Goal: Complete application form: Complete application form

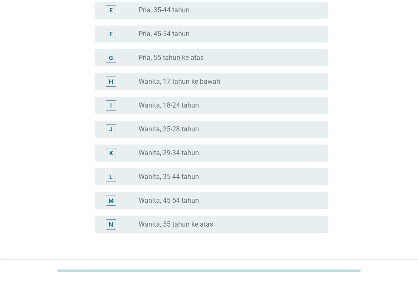
scroll to position [170, 0]
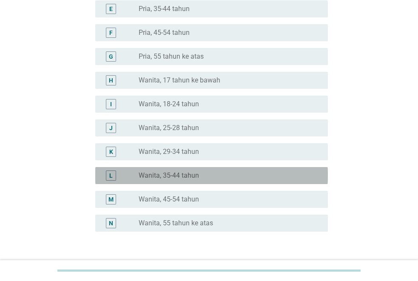
click at [163, 181] on div "L radio_button_unchecked Wanita, 35-44 tahun" at bounding box center [211, 175] width 232 height 17
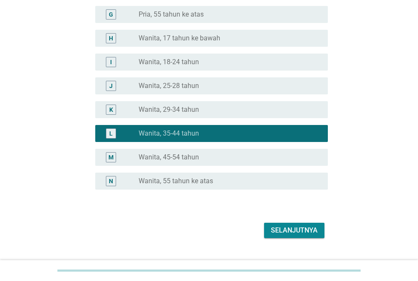
scroll to position [212, 0]
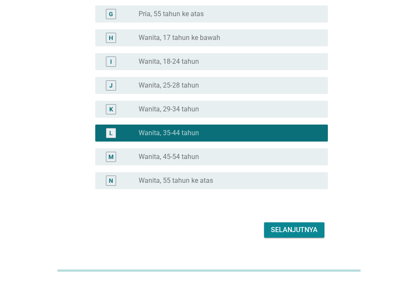
click at [283, 230] on div "Selanjutnya" at bounding box center [294, 230] width 47 height 10
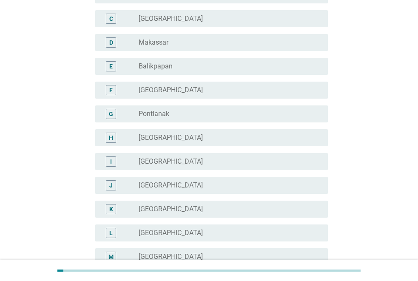
scroll to position [127, 0]
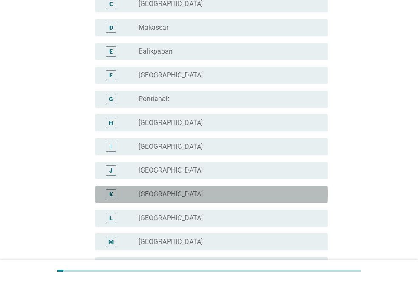
click at [164, 195] on label "[GEOGRAPHIC_DATA]" at bounding box center [171, 194] width 64 height 8
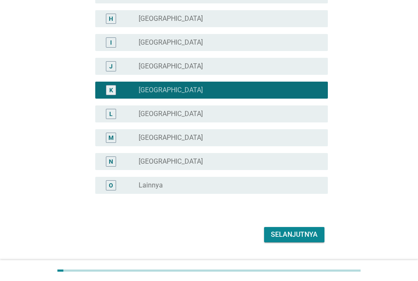
scroll to position [254, 0]
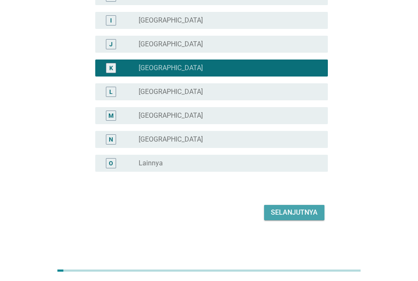
click at [292, 212] on div "Selanjutnya" at bounding box center [294, 212] width 47 height 10
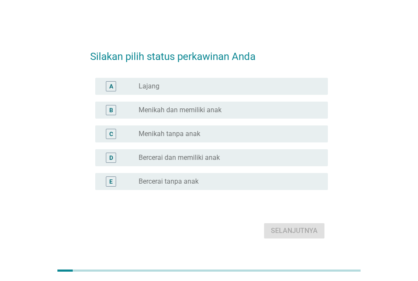
click at [242, 112] on div "radio_button_unchecked Menikah dan memiliki anak" at bounding box center [227, 110] width 176 height 8
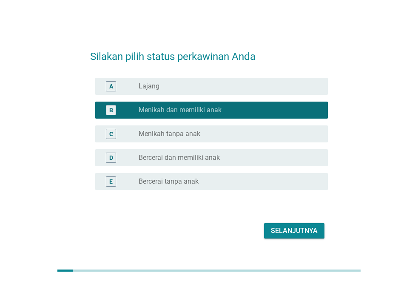
click at [294, 227] on div "Selanjutnya" at bounding box center [294, 231] width 47 height 10
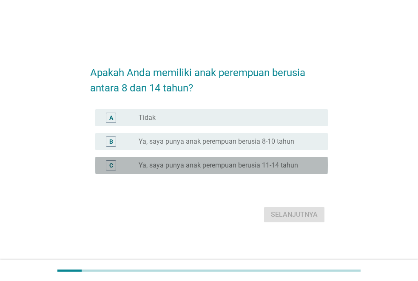
click at [197, 170] on div "radio_button_unchecked Ya, saya punya anak perempuan berusia 11-14 tahun" at bounding box center [230, 165] width 182 height 10
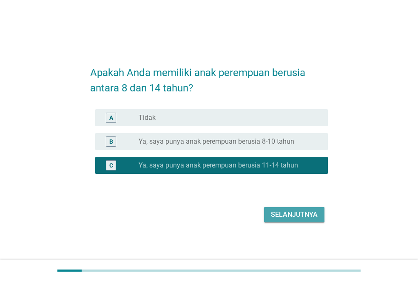
click at [272, 220] on button "Selanjutnya" at bounding box center [294, 214] width 60 height 15
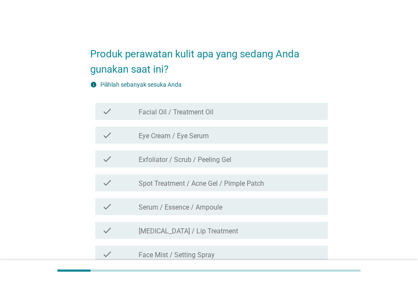
click at [278, 156] on div "check_box_outline_blank Exfoliator / Scrub / Peeling Gel" at bounding box center [230, 159] width 182 height 10
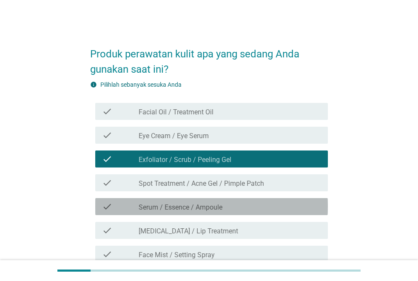
click at [271, 210] on div "check_box_outline_blank Serum / Essence / Ampoule" at bounding box center [230, 206] width 182 height 10
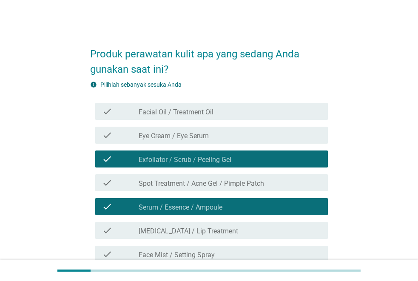
scroll to position [42, 0]
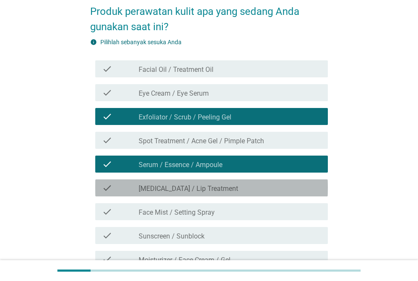
click at [266, 188] on div "check_box_outline_blank [MEDICAL_DATA] / Lip Treatment" at bounding box center [230, 188] width 182 height 10
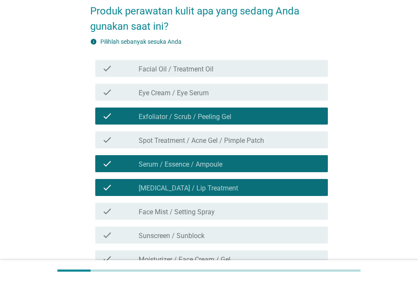
scroll to position [85, 0]
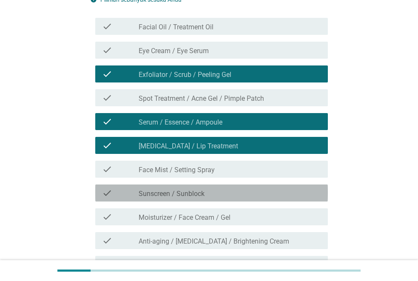
click at [261, 193] on div "check_box_outline_blank Sunscreen / Sunblock" at bounding box center [230, 193] width 182 height 10
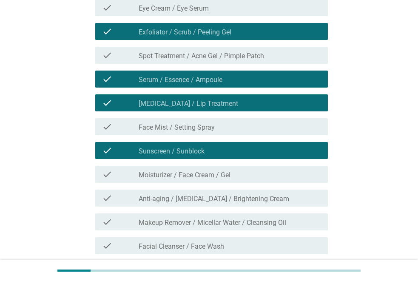
scroll to position [170, 0]
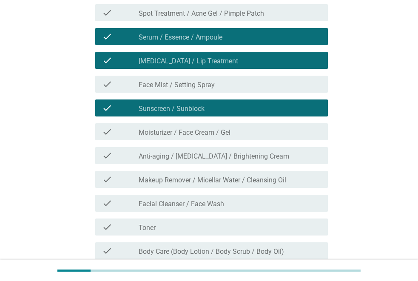
click at [260, 136] on div "check_box_outline_blank Moisturizer / Face Cream / Gel" at bounding box center [230, 132] width 182 height 10
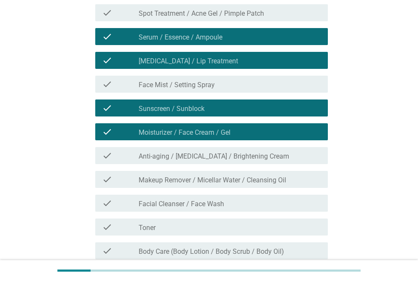
click at [264, 152] on label "Anti-aging / [MEDICAL_DATA] / Brightening Cream" at bounding box center [214, 156] width 150 height 8
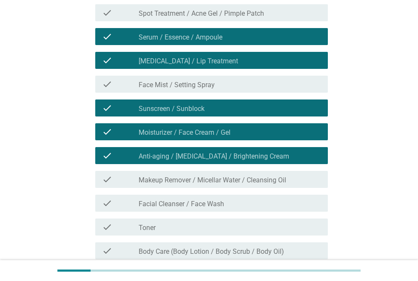
click at [254, 202] on div "check_box_outline_blank Facial Cleanser / Face Wash" at bounding box center [230, 203] width 182 height 10
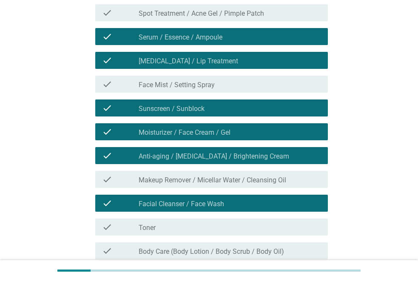
scroll to position [212, 0]
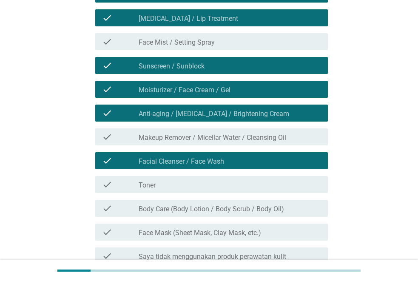
click at [247, 184] on div "check_box_outline_blank Toner" at bounding box center [230, 184] width 182 height 10
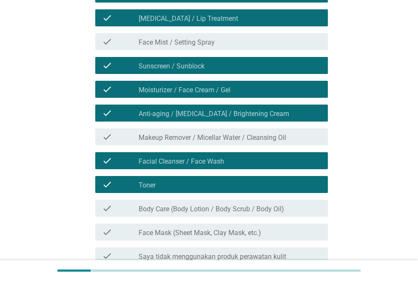
click at [246, 205] on label "Body Care (Body Lotion / Body Scrub / Body Oil)" at bounding box center [211, 209] width 145 height 8
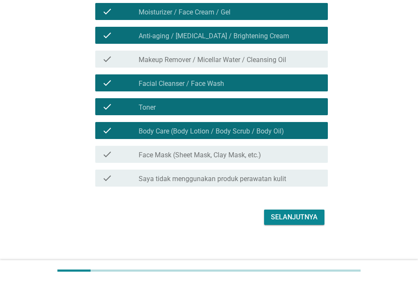
scroll to position [295, 0]
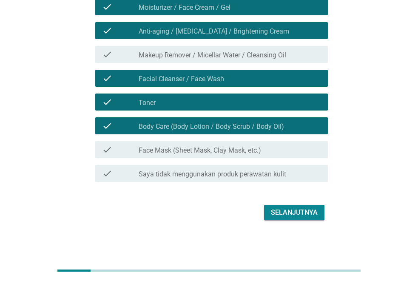
click at [239, 154] on label "Face Mask (Sheet Mask, Clay Mask, etc.)" at bounding box center [200, 150] width 122 height 8
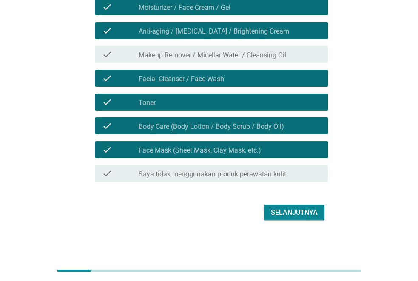
click at [271, 210] on div "Selanjutnya" at bounding box center [294, 212] width 47 height 10
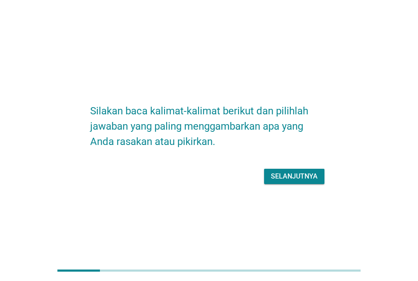
click at [272, 177] on div "Selanjutnya" at bounding box center [294, 176] width 47 height 10
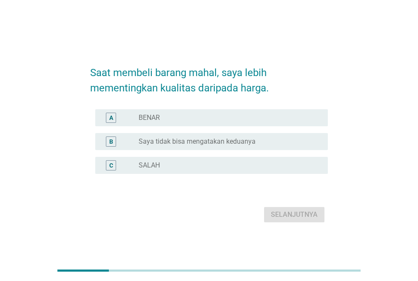
click at [201, 119] on div "radio_button_unchecked BENAR" at bounding box center [227, 117] width 176 height 8
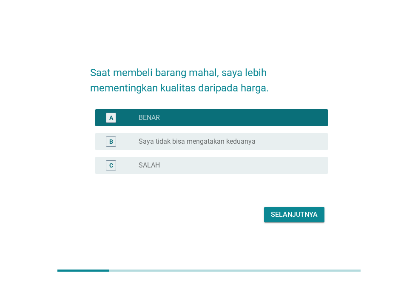
click at [305, 218] on div "Selanjutnya" at bounding box center [294, 215] width 47 height 10
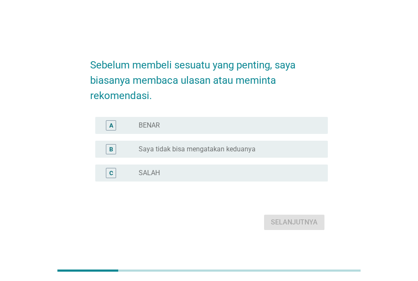
click at [256, 120] on div "radio_button_unchecked BENAR" at bounding box center [230, 125] width 182 height 10
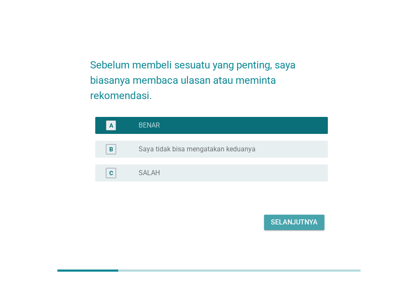
click at [278, 222] on div "Selanjutnya" at bounding box center [294, 222] width 47 height 10
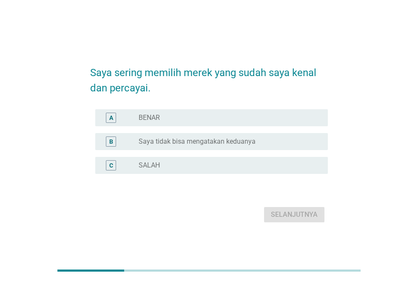
click at [238, 116] on div "radio_button_unchecked BENAR" at bounding box center [227, 117] width 176 height 8
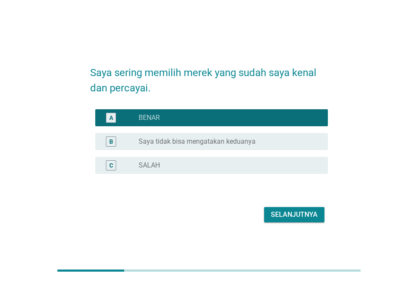
click at [273, 213] on div "Selanjutnya" at bounding box center [294, 215] width 47 height 10
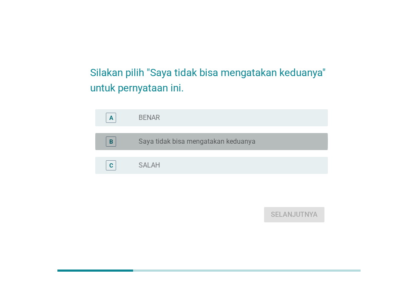
click at [262, 144] on div "radio_button_unchecked Saya tidak bisa mengatakan keduanya" at bounding box center [227, 141] width 176 height 8
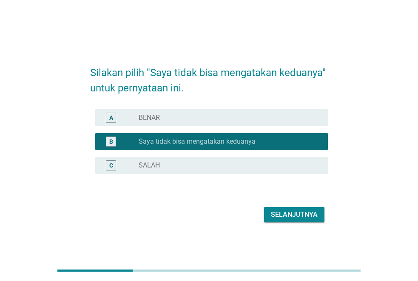
click at [283, 219] on div "Selanjutnya" at bounding box center [294, 215] width 47 height 10
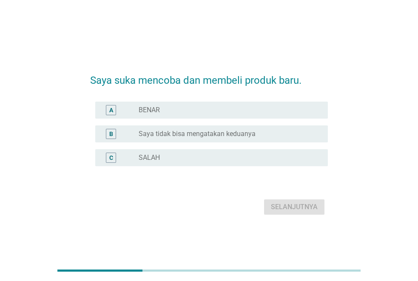
click at [257, 153] on div "radio_button_unchecked SALAH" at bounding box center [227, 157] width 176 height 8
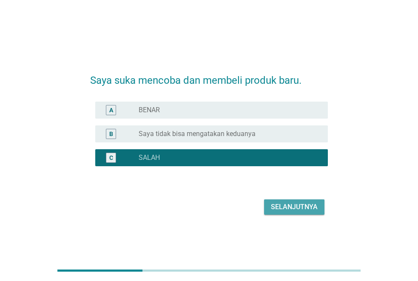
click at [276, 208] on div "Selanjutnya" at bounding box center [294, 207] width 47 height 10
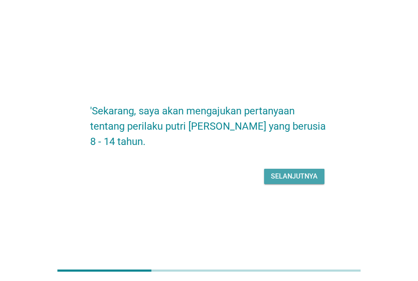
click at [276, 176] on div "Selanjutnya" at bounding box center [294, 176] width 47 height 10
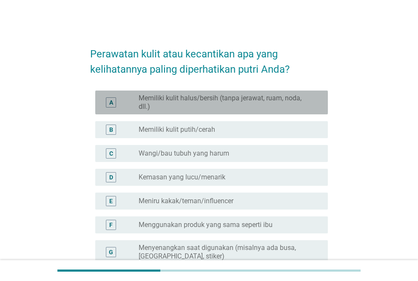
click at [292, 100] on label "Memiliki kulit halus/bersih (tanpa jerawat, ruam, noda, dll.)" at bounding box center [227, 102] width 176 height 17
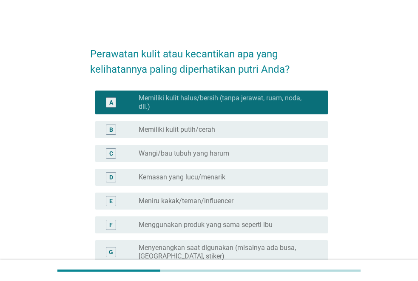
click at [263, 131] on div "radio_button_unchecked Memiliki kulit putih/cerah" at bounding box center [227, 129] width 176 height 8
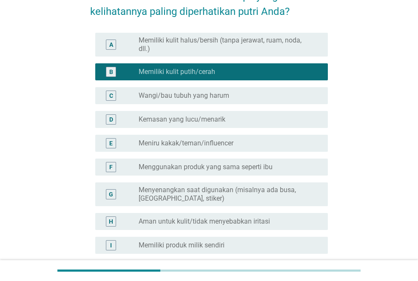
scroll to position [42, 0]
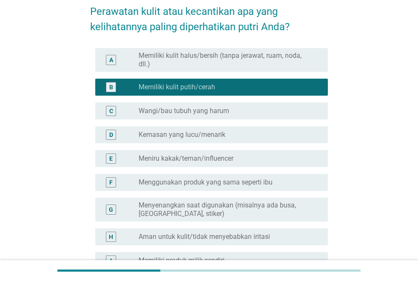
click at [246, 59] on label "Memiliki kulit halus/bersih (tanpa jerawat, ruam, noda, dll.)" at bounding box center [227, 59] width 176 height 17
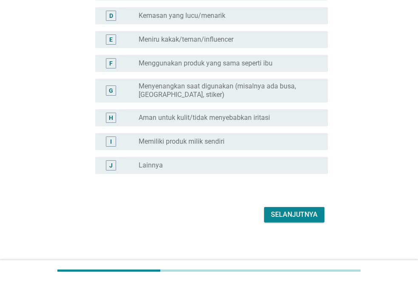
scroll to position [164, 0]
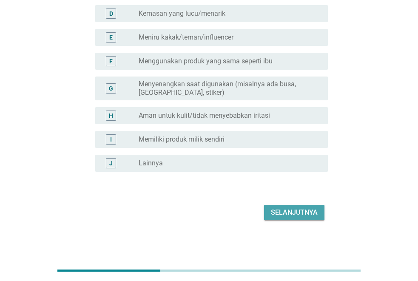
click at [298, 210] on div "Selanjutnya" at bounding box center [294, 212] width 47 height 10
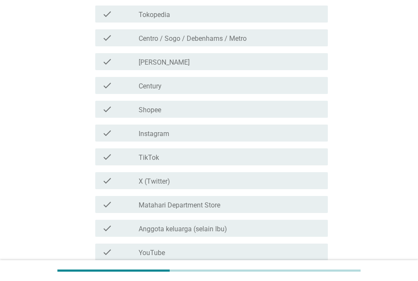
scroll to position [127, 0]
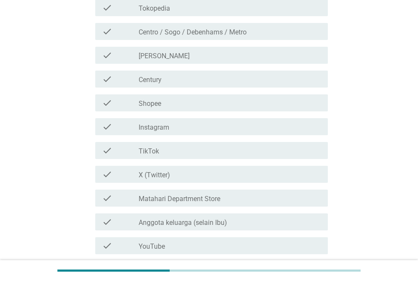
click at [194, 148] on div "check_box_outline_blank TikTok" at bounding box center [230, 150] width 182 height 10
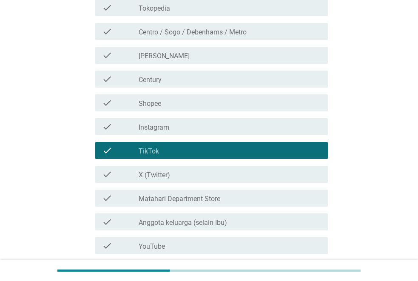
click at [196, 59] on div "check_box_outline_blank [PERSON_NAME]" at bounding box center [230, 55] width 182 height 10
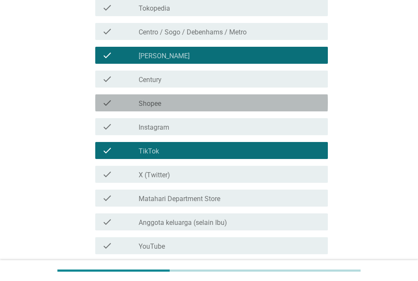
click at [193, 100] on div "check_box_outline_blank Shopee" at bounding box center [230, 103] width 182 height 10
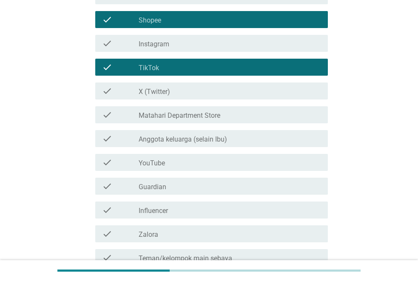
scroll to position [212, 0]
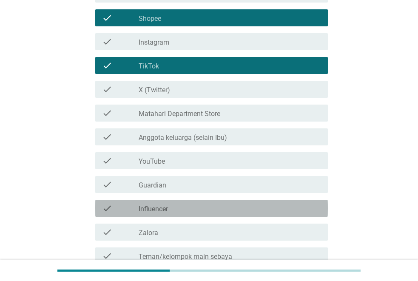
click at [191, 209] on div "check_box_outline_blank Influencer" at bounding box center [230, 208] width 182 height 10
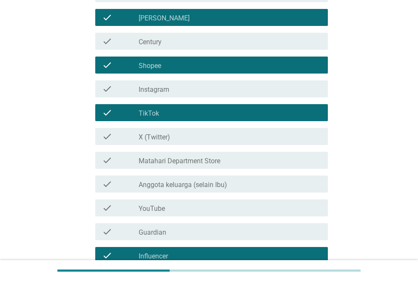
scroll to position [140, 0]
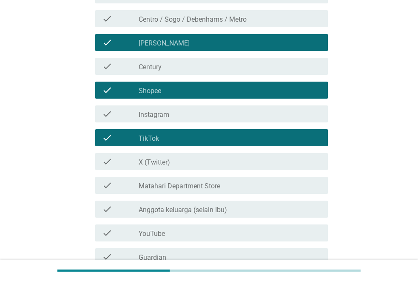
click at [190, 115] on div "check_box_outline_blank Instagram" at bounding box center [230, 114] width 182 height 10
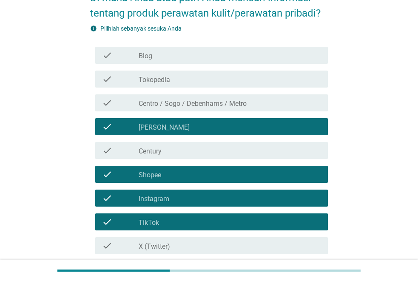
scroll to position [55, 0]
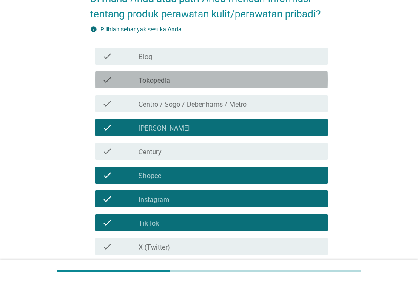
click at [194, 81] on div "check_box_outline_blank Tokopedia" at bounding box center [230, 80] width 182 height 10
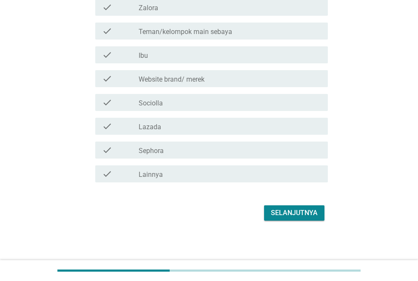
scroll to position [438, 0]
click at [294, 207] on div "Selanjutnya" at bounding box center [294, 212] width 47 height 10
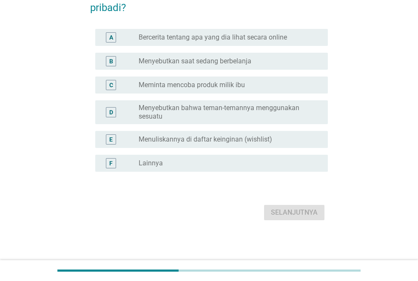
scroll to position [0, 0]
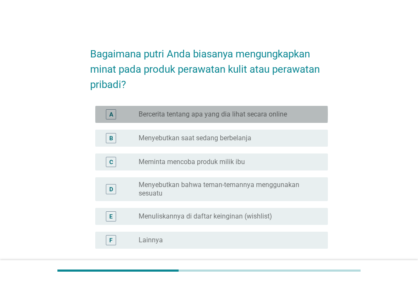
click at [164, 117] on label "Bercerita tentang apa yang dia lihat secara online" at bounding box center [213, 114] width 148 height 8
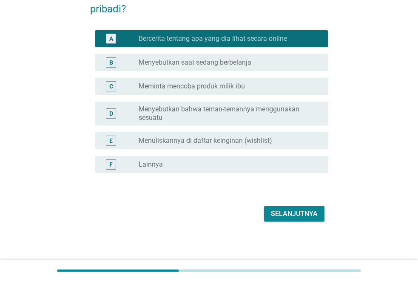
scroll to position [77, 0]
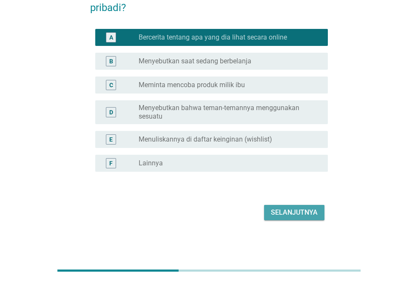
click at [271, 212] on div "Selanjutnya" at bounding box center [294, 212] width 47 height 10
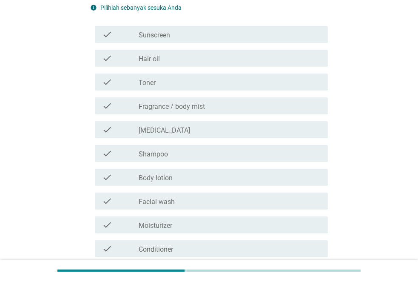
scroll to position [0, 0]
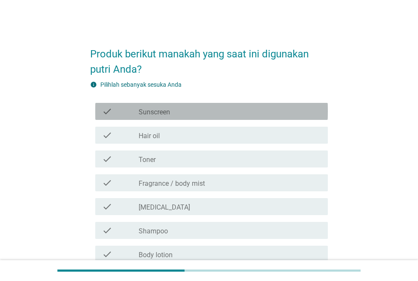
click at [193, 107] on div "check_box_outline_blank Sunscreen" at bounding box center [230, 111] width 182 height 10
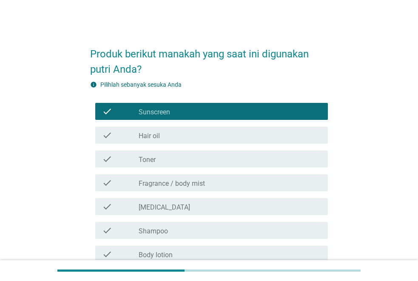
click at [215, 155] on div "check_box_outline_blank Toner" at bounding box center [230, 159] width 182 height 10
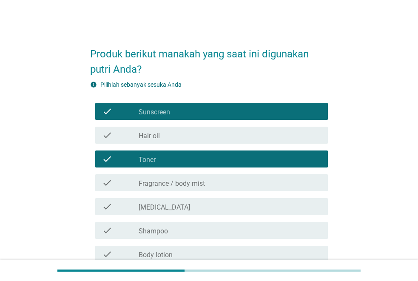
scroll to position [42, 0]
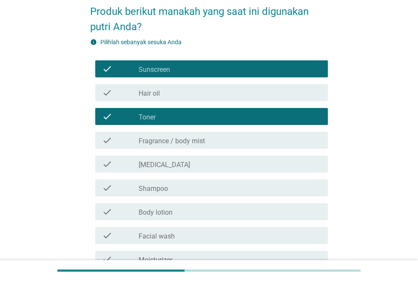
click at [217, 140] on div "check_box_outline_blank Fragrance / body mist" at bounding box center [230, 140] width 182 height 10
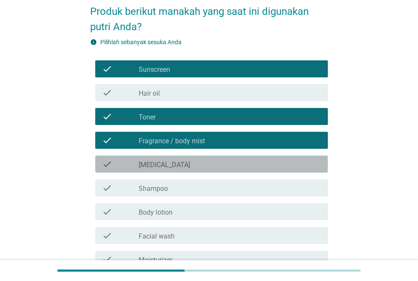
click at [215, 160] on div "check_box_outline_blank [MEDICAL_DATA]" at bounding box center [230, 164] width 182 height 10
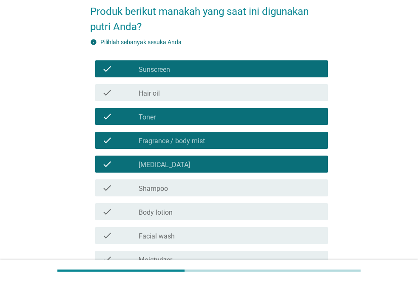
click at [216, 186] on div "check_box_outline_blank Shampoo" at bounding box center [230, 188] width 182 height 10
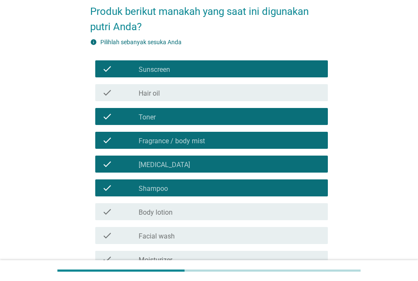
click at [216, 207] on div "check_box_outline_blank Body lotion" at bounding box center [230, 212] width 182 height 10
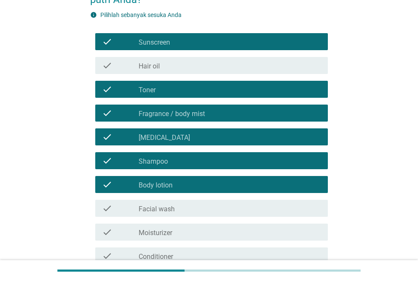
scroll to position [85, 0]
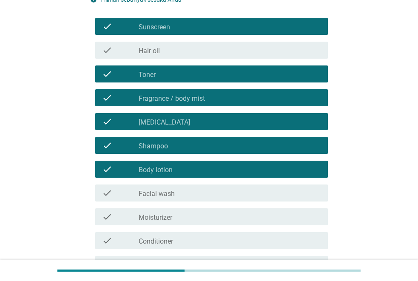
click at [210, 194] on div "check_box_outline_blank Facial wash" at bounding box center [230, 193] width 182 height 10
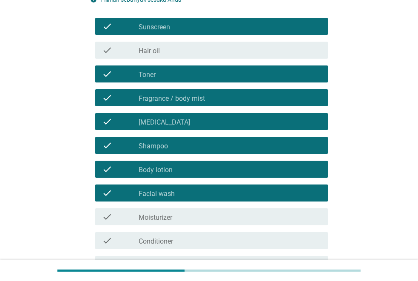
click at [212, 214] on div "check_box_outline_blank Moisturizer" at bounding box center [230, 217] width 182 height 10
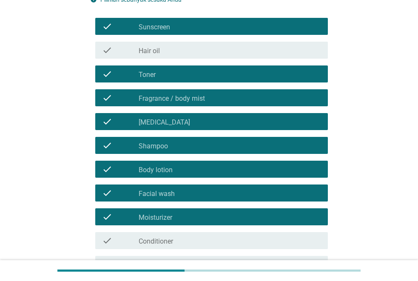
scroll to position [200, 0]
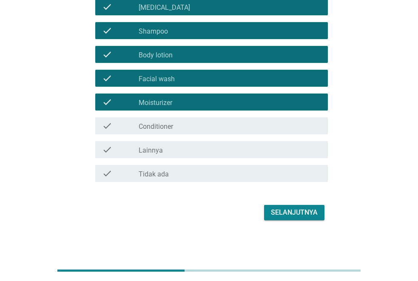
click at [196, 124] on div "check_box_outline_blank Conditioner" at bounding box center [230, 126] width 182 height 10
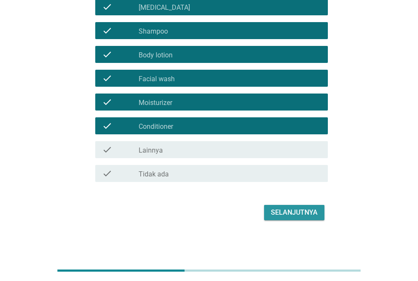
click at [279, 213] on div "Selanjutnya" at bounding box center [294, 212] width 47 height 10
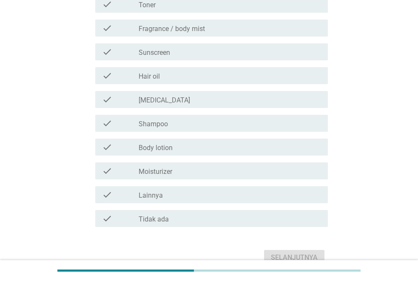
scroll to position [170, 0]
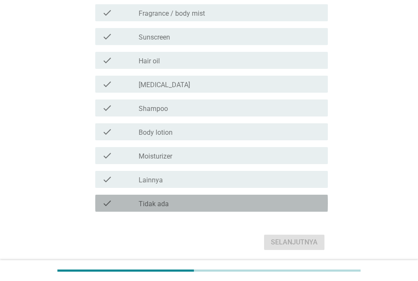
click at [261, 201] on div "check_box_outline_blank Tidak ada" at bounding box center [230, 203] width 182 height 10
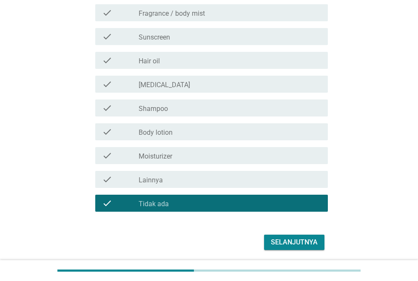
click at [310, 244] on div "Selanjutnya" at bounding box center [294, 242] width 47 height 10
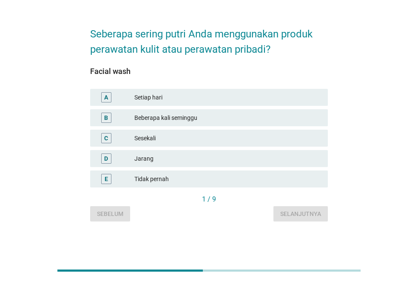
scroll to position [0, 0]
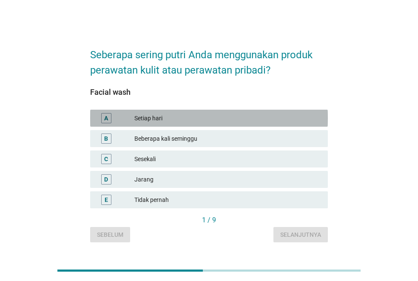
click at [235, 115] on div "Setiap hari" at bounding box center [227, 118] width 187 height 10
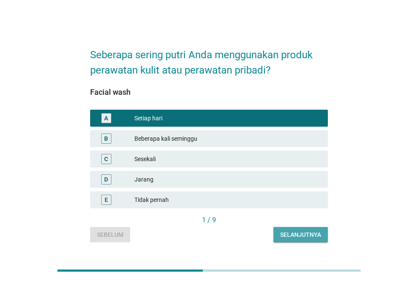
click at [294, 238] on div "Selanjutnya" at bounding box center [300, 234] width 41 height 9
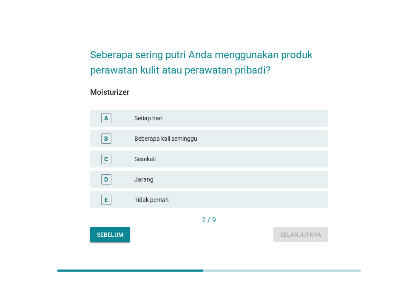
click at [220, 115] on div "Setiap hari" at bounding box center [227, 118] width 187 height 10
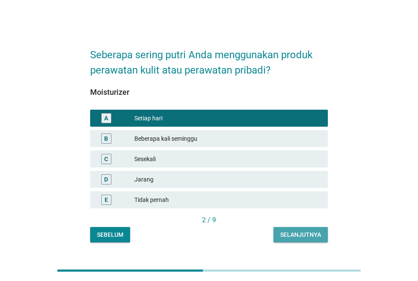
click at [294, 232] on div "Selanjutnya" at bounding box center [300, 234] width 41 height 9
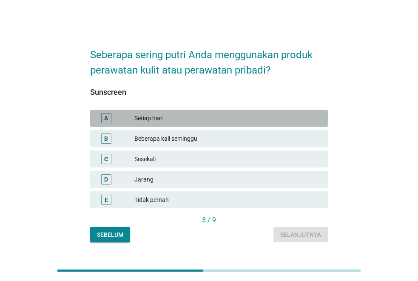
click at [258, 114] on div "Setiap hari" at bounding box center [227, 118] width 187 height 10
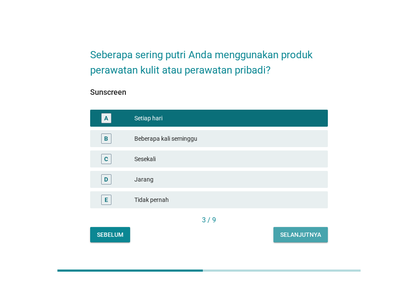
click at [295, 230] on div "Selanjutnya" at bounding box center [300, 234] width 41 height 9
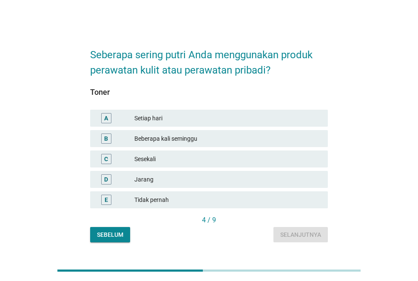
click at [242, 115] on div "Setiap hari" at bounding box center [227, 118] width 187 height 10
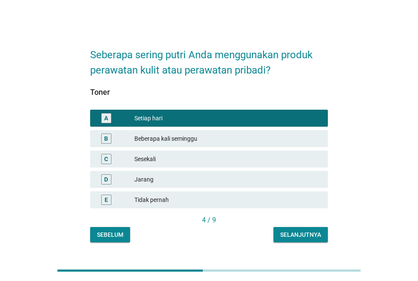
click at [293, 235] on div "Selanjutnya" at bounding box center [300, 234] width 41 height 9
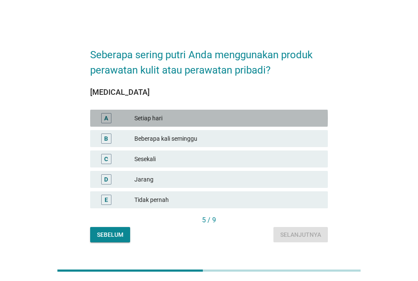
click at [246, 112] on div "A Setiap hari" at bounding box center [209, 118] width 238 height 17
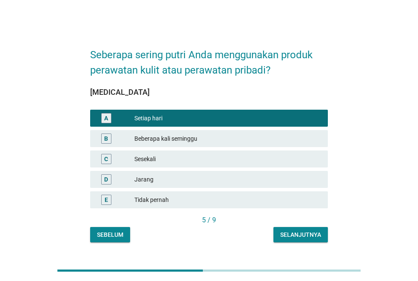
click at [292, 235] on div "Selanjutnya" at bounding box center [300, 234] width 41 height 9
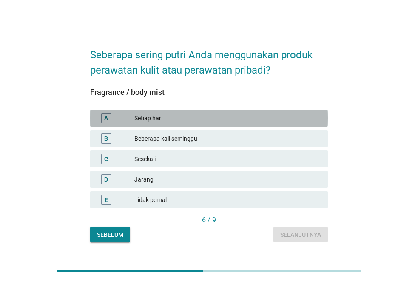
click at [236, 115] on div "Setiap hari" at bounding box center [227, 118] width 187 height 10
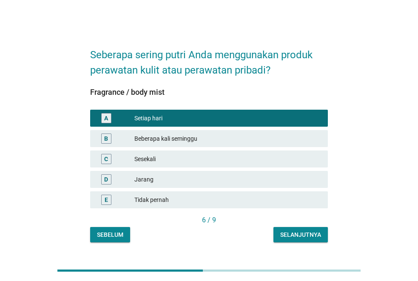
click at [300, 235] on div "Selanjutnya" at bounding box center [300, 234] width 41 height 9
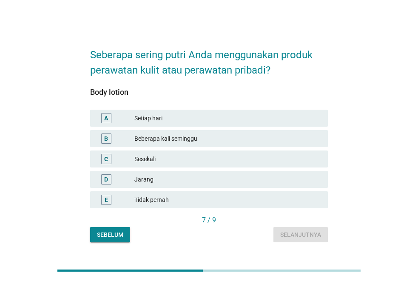
click at [260, 119] on div "Setiap hari" at bounding box center [227, 118] width 187 height 10
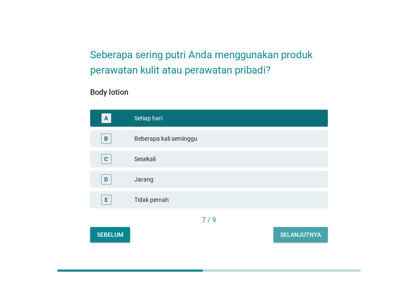
click at [291, 239] on button "Selanjutnya" at bounding box center [300, 234] width 54 height 15
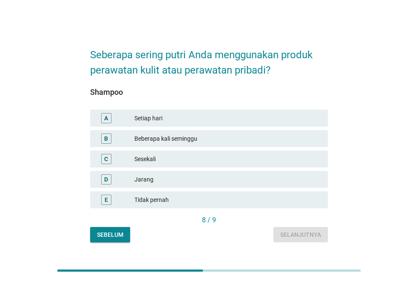
click at [255, 120] on div "Setiap hari" at bounding box center [227, 118] width 187 height 10
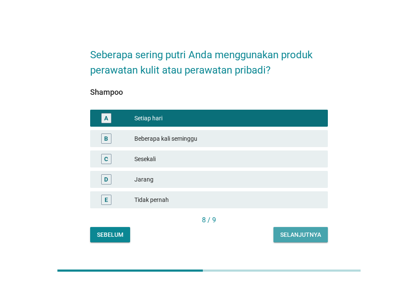
click at [298, 238] on div "Selanjutnya" at bounding box center [300, 234] width 41 height 9
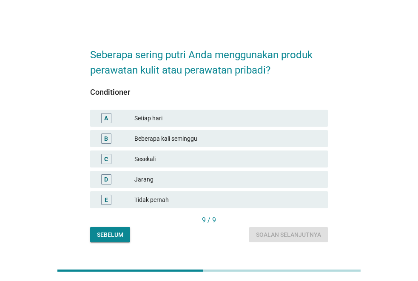
click at [262, 116] on div "Setiap hari" at bounding box center [227, 118] width 187 height 10
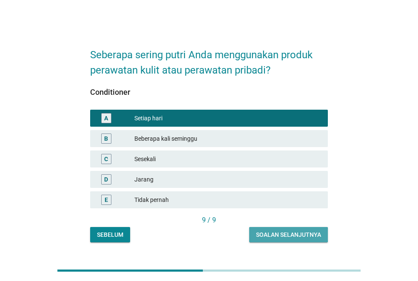
click at [301, 232] on div "Soalan selanjutnya" at bounding box center [288, 234] width 65 height 9
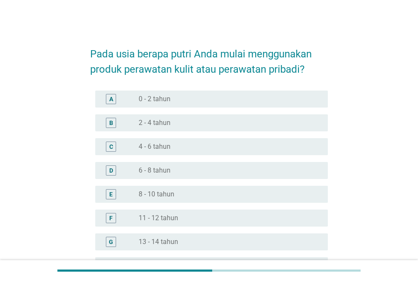
scroll to position [42, 0]
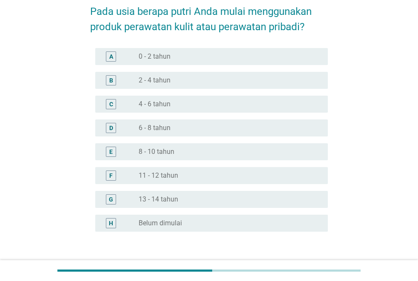
click at [264, 169] on div "F radio_button_unchecked 11 - 12 tahun" at bounding box center [211, 175] width 232 height 17
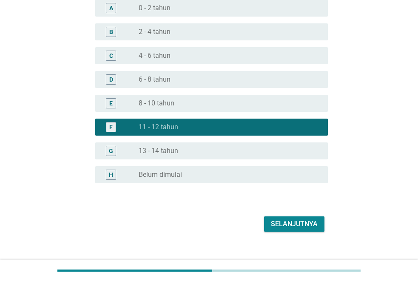
scroll to position [102, 0]
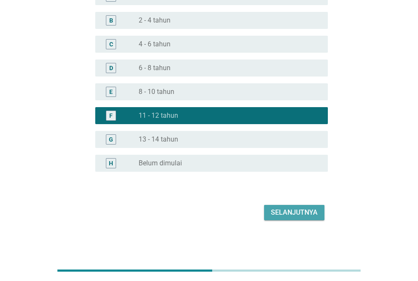
click at [300, 215] on div "Selanjutnya" at bounding box center [294, 212] width 47 height 10
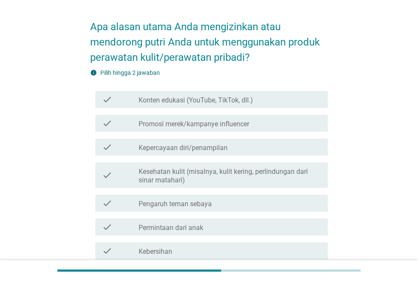
scroll to position [42, 0]
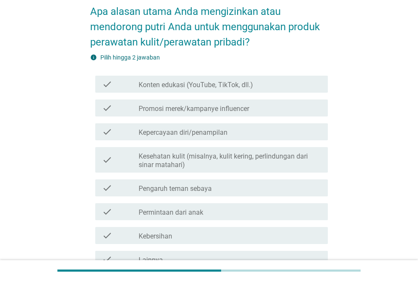
click at [297, 161] on label "Kesehatan kulit (misalnya, kulit kering, perlindungan dari sinar matahari)" at bounding box center [230, 160] width 182 height 17
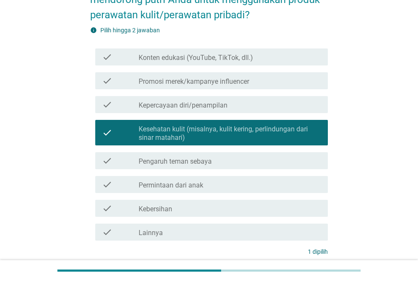
scroll to position [85, 0]
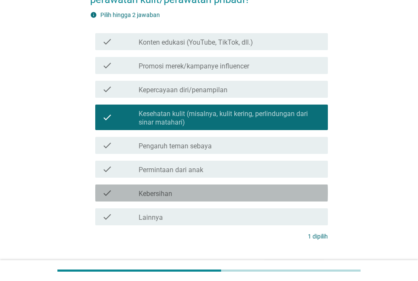
click at [293, 189] on div "check_box_outline_blank Kebersihan" at bounding box center [230, 193] width 182 height 10
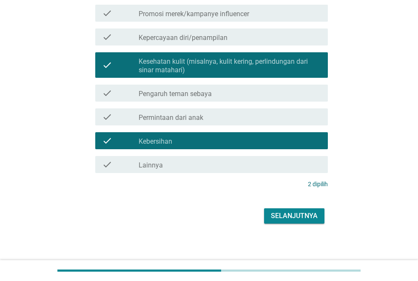
scroll to position [141, 0]
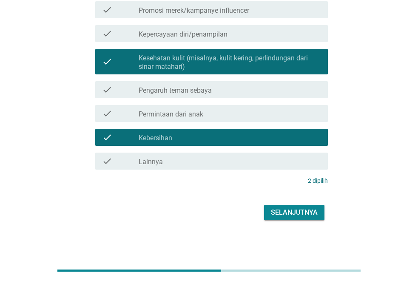
click at [317, 233] on div "Apa alasan utama Anda mengizinkan atau mendorong putri Anda untuk menggunakan p…" at bounding box center [208, 60] width 397 height 360
click at [312, 212] on div "Selanjutnya" at bounding box center [294, 212] width 47 height 10
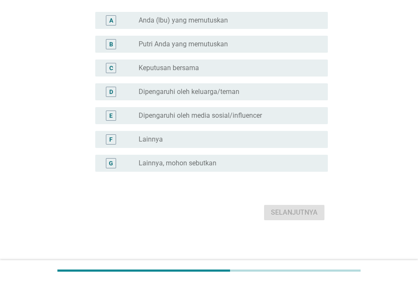
scroll to position [0, 0]
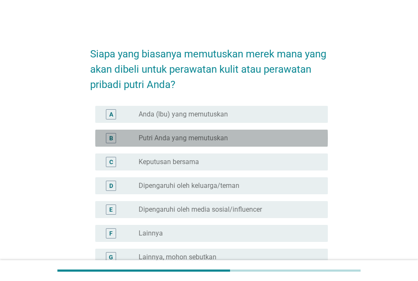
click at [290, 140] on div "radio_button_unchecked Putri Anda yang memutuskan" at bounding box center [227, 138] width 176 height 8
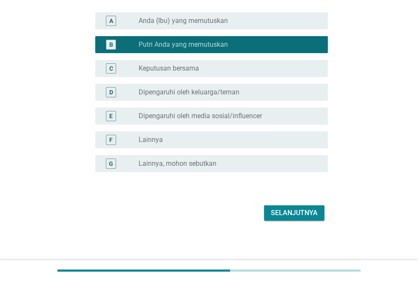
scroll to position [94, 0]
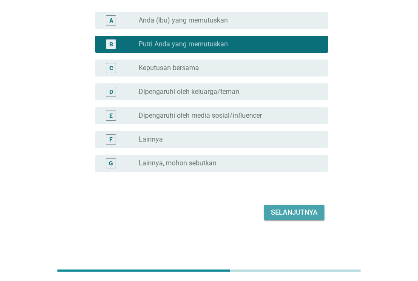
click at [312, 212] on div "Selanjutnya" at bounding box center [294, 212] width 47 height 10
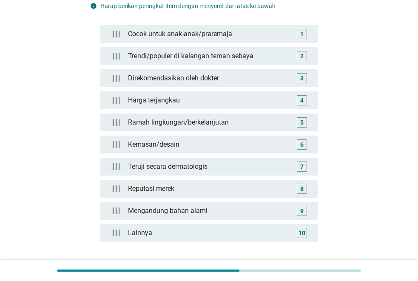
scroll to position [0, 0]
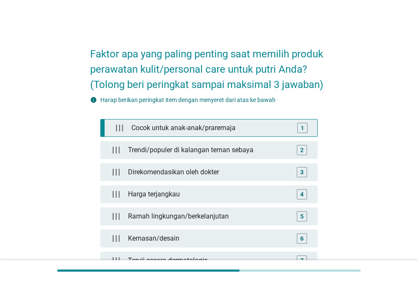
click at [298, 129] on div "1" at bounding box center [302, 128] width 10 height 10
click at [200, 131] on div "Cocok untuk anak-anak/praremaja" at bounding box center [211, 127] width 166 height 17
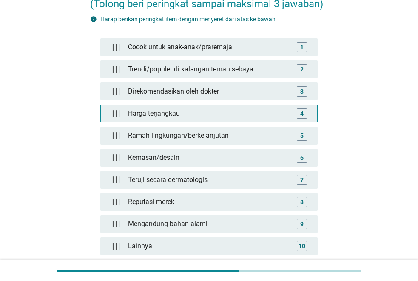
scroll to position [85, 0]
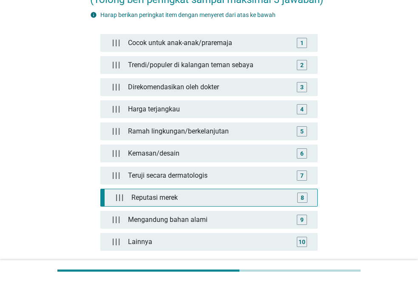
click at [163, 198] on div "Reputasi merek" at bounding box center [211, 197] width 166 height 17
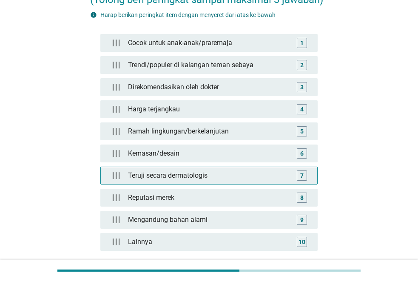
click at [150, 176] on div "Teruji secara dermatologis" at bounding box center [209, 175] width 169 height 17
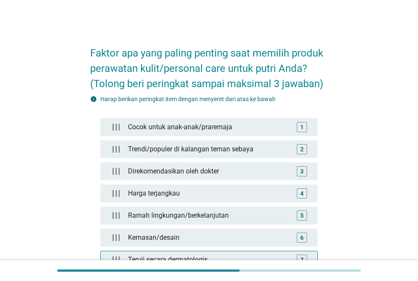
scroll to position [0, 0]
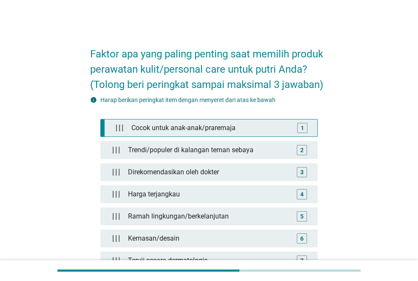
click at [207, 132] on div "Cocok untuk anak-anak/praremaja" at bounding box center [211, 127] width 166 height 17
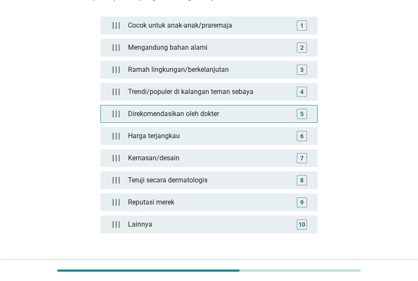
scroll to position [169, 0]
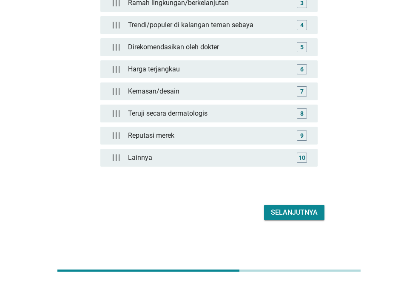
click at [275, 213] on div "Selanjutnya" at bounding box center [294, 212] width 47 height 10
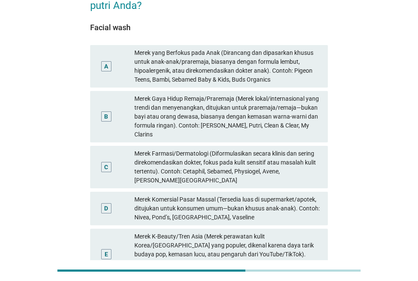
scroll to position [59, 0]
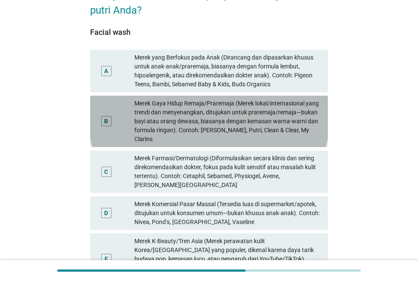
click at [108, 118] on div "B" at bounding box center [106, 121] width 10 height 10
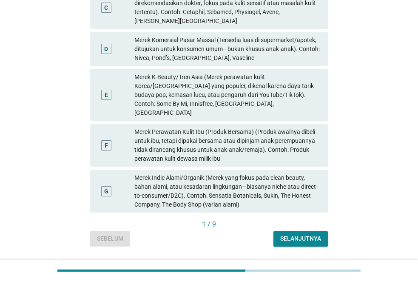
scroll to position [229, 0]
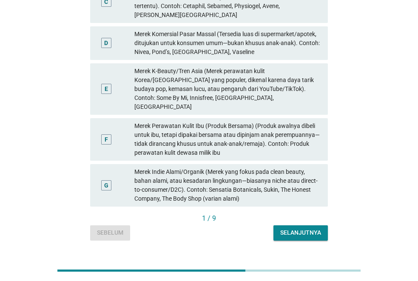
click at [297, 228] on div "Selanjutnya" at bounding box center [300, 232] width 41 height 9
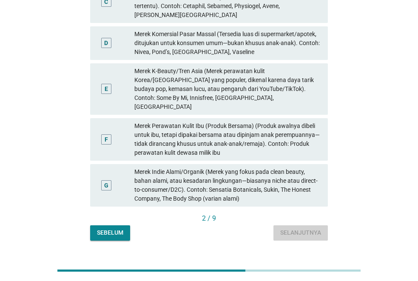
scroll to position [0, 0]
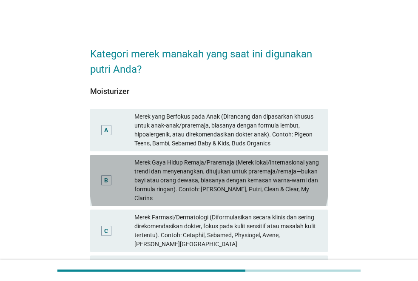
click at [105, 177] on div "B" at bounding box center [106, 180] width 4 height 9
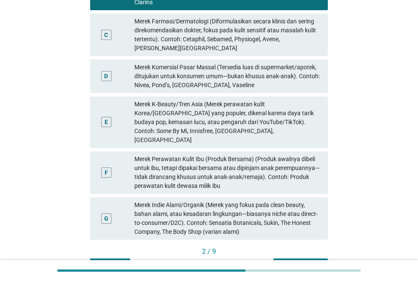
scroll to position [212, 0]
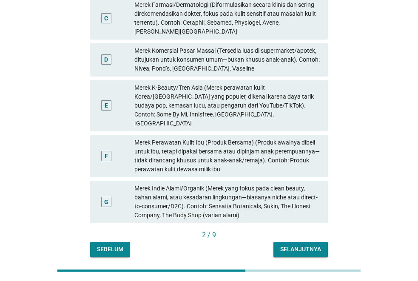
click at [284, 245] on div "Selanjutnya" at bounding box center [300, 249] width 41 height 9
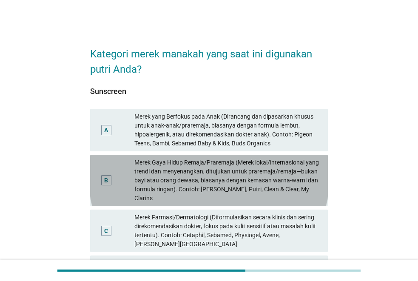
click at [109, 177] on div "B" at bounding box center [106, 180] width 10 height 10
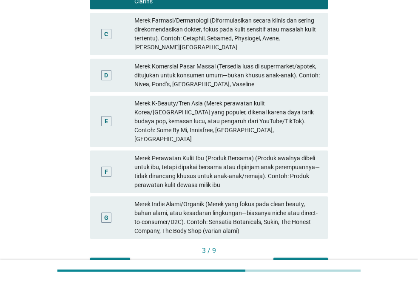
scroll to position [229, 0]
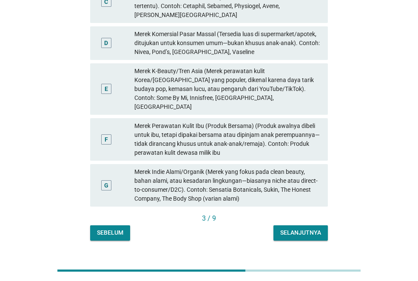
click at [289, 228] on div "Selanjutnya" at bounding box center [300, 232] width 41 height 9
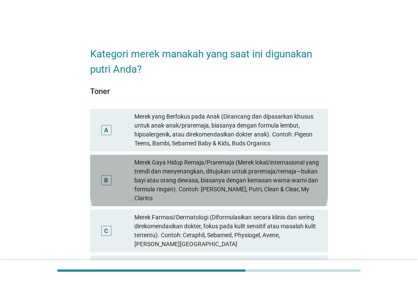
click at [278, 178] on div "Merek Gaya Hidup Remaja/Praremaja (Merek lokal/internasional yang trendi dan me…" at bounding box center [227, 180] width 187 height 45
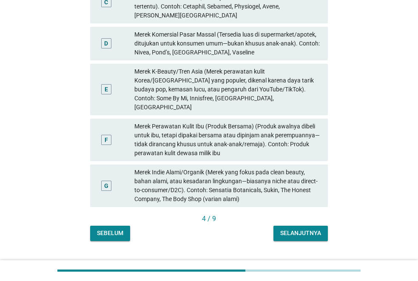
scroll to position [229, 0]
click at [308, 225] on button "Selanjutnya" at bounding box center [300, 232] width 54 height 15
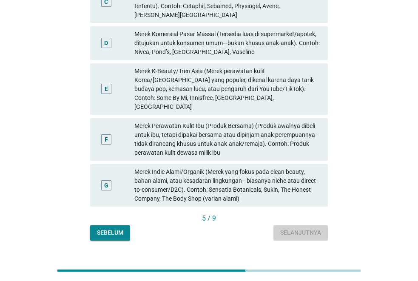
scroll to position [0, 0]
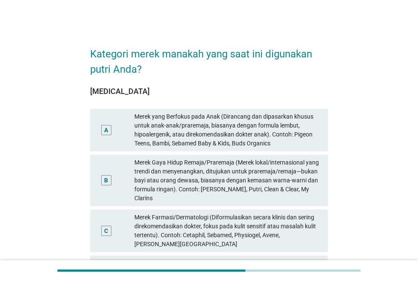
click at [291, 174] on div "Merek Gaya Hidup Remaja/Praremaja (Merek lokal/internasional yang trendi dan me…" at bounding box center [227, 180] width 187 height 45
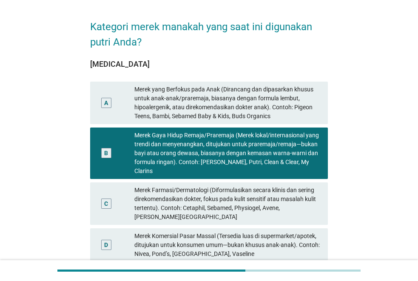
scroll to position [42, 0]
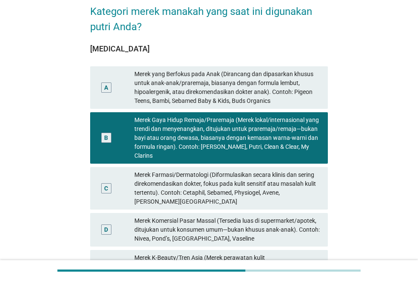
click at [232, 216] on div "Merek Komersial Pasar Massal (Tersedia luas di supermarket/apotek, ditujukan un…" at bounding box center [227, 229] width 187 height 27
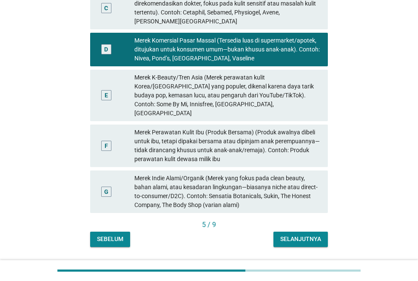
scroll to position [229, 0]
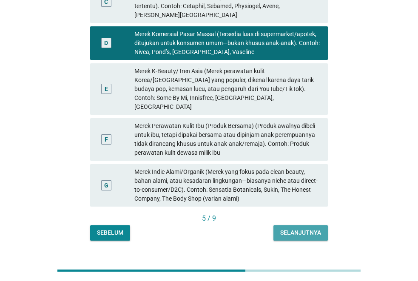
click at [307, 228] on div "Selanjutnya" at bounding box center [300, 232] width 41 height 9
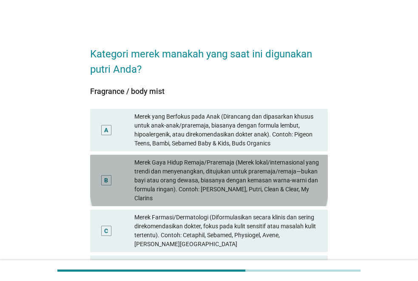
click at [277, 176] on div "Merek Gaya Hidup Remaja/Praremaja (Merek lokal/internasional yang trendi dan me…" at bounding box center [227, 180] width 187 height 45
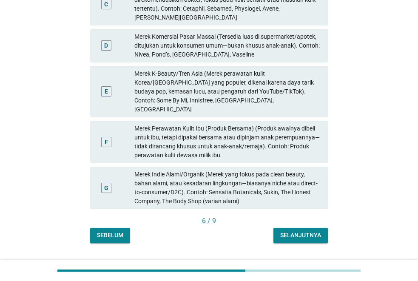
scroll to position [229, 0]
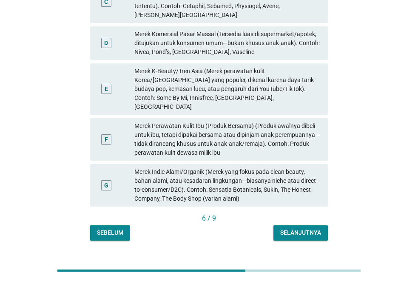
click at [299, 225] on button "Selanjutnya" at bounding box center [300, 232] width 54 height 15
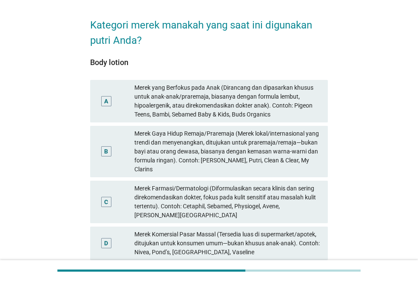
scroll to position [0, 0]
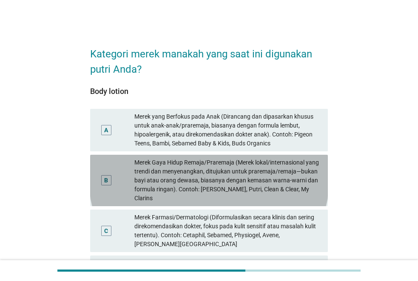
click at [170, 184] on div "Merek Gaya Hidup Remaja/Praremaja (Merek lokal/internasional yang trendi dan me…" at bounding box center [227, 180] width 187 height 45
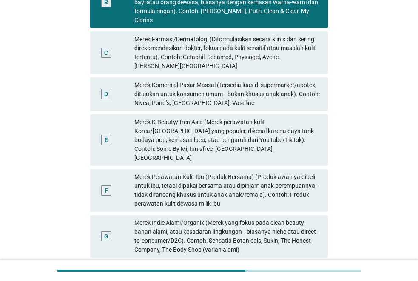
scroll to position [229, 0]
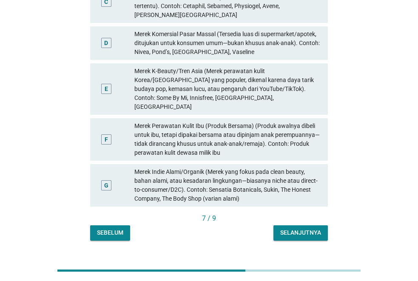
click at [311, 228] on div "Selanjutnya" at bounding box center [300, 232] width 41 height 9
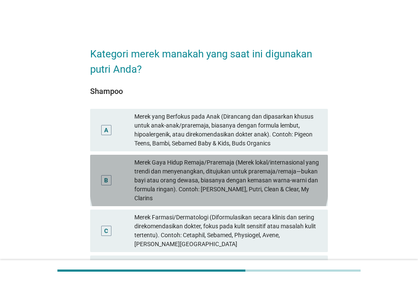
click at [104, 179] on div "B" at bounding box center [106, 180] width 10 height 10
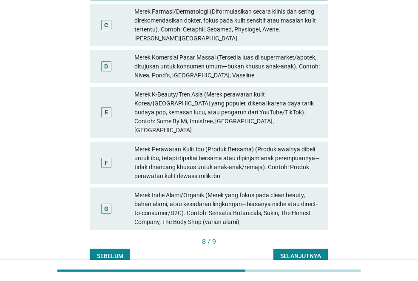
scroll to position [229, 0]
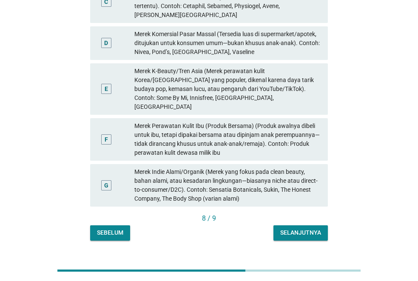
click at [291, 228] on div "Selanjutnya" at bounding box center [300, 232] width 41 height 9
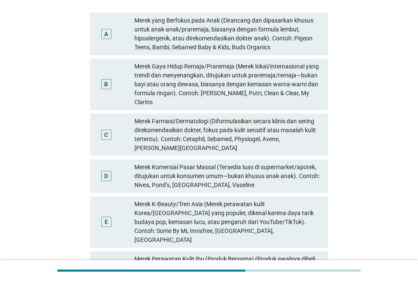
scroll to position [102, 0]
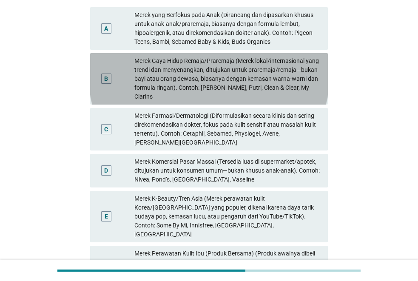
click at [176, 90] on div "Merek Gaya Hidup Remaja/Praremaja (Merek lokal/internasional yang trendi dan me…" at bounding box center [227, 79] width 187 height 45
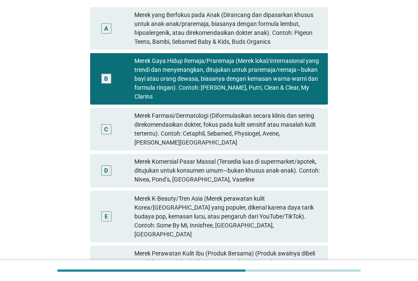
scroll to position [229, 0]
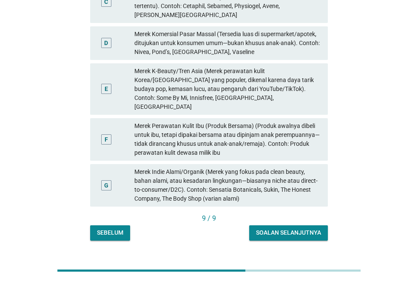
click at [266, 228] on div "Soalan selanjutnya" at bounding box center [288, 232] width 65 height 9
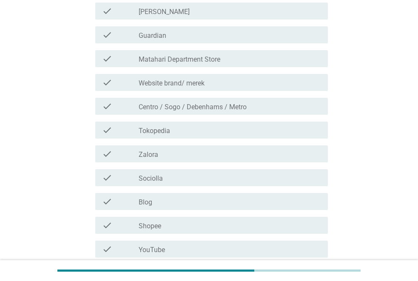
scroll to position [127, 0]
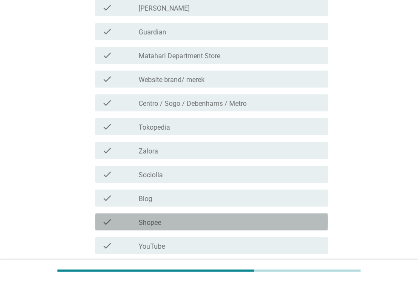
click at [221, 225] on div "check_box_outline_blank Shopee" at bounding box center [230, 222] width 182 height 10
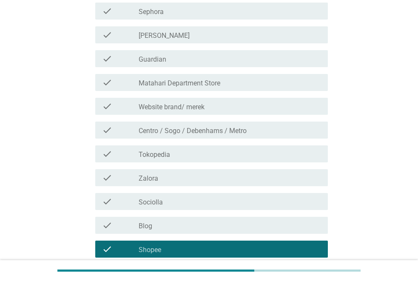
scroll to position [85, 0]
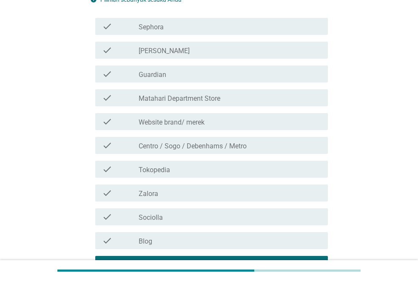
click at [198, 76] on div "check_box_outline_blank Guardian" at bounding box center [230, 74] width 182 height 10
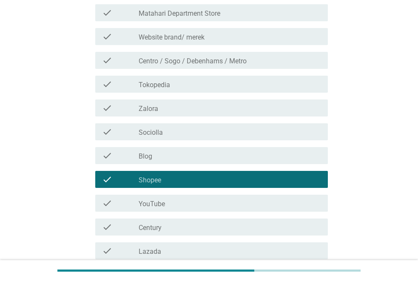
scroll to position [212, 0]
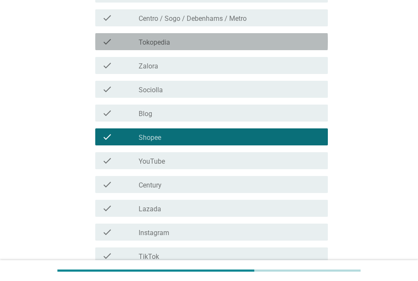
click at [201, 43] on div "check_box_outline_blank Tokopedia" at bounding box center [230, 42] width 182 height 10
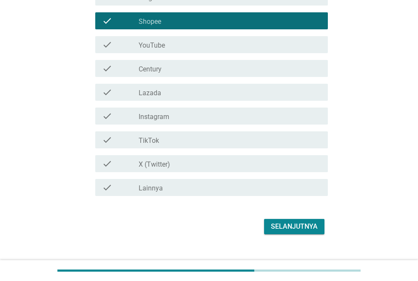
scroll to position [340, 0]
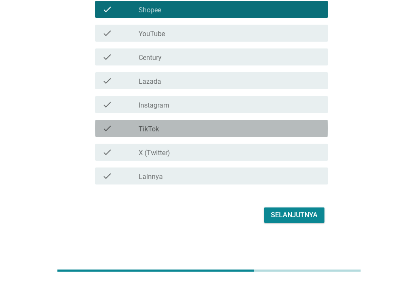
click at [209, 131] on div "check_box_outline_blank TikTok" at bounding box center [230, 128] width 182 height 10
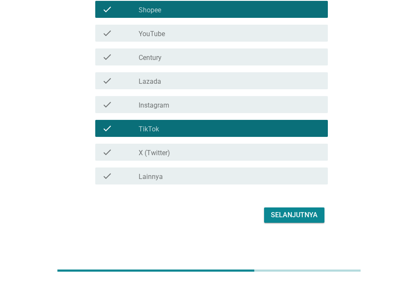
click at [284, 209] on button "Selanjutnya" at bounding box center [294, 214] width 60 height 15
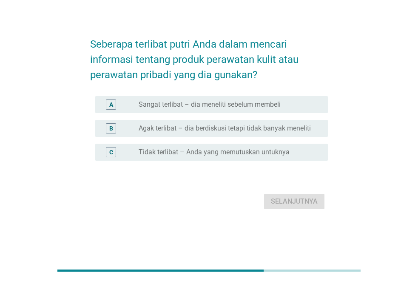
scroll to position [0, 0]
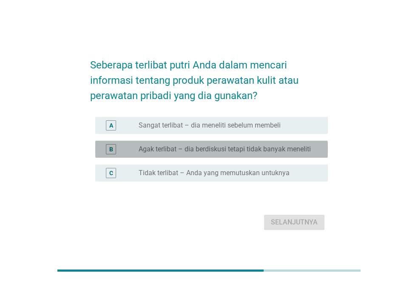
click at [272, 152] on label "Agak terlibat – dia berdiskusi tetapi tidak banyak meneliti" at bounding box center [225, 149] width 172 height 8
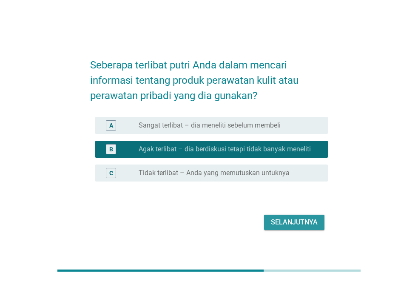
click at [300, 218] on div "Selanjutnya" at bounding box center [294, 222] width 47 height 10
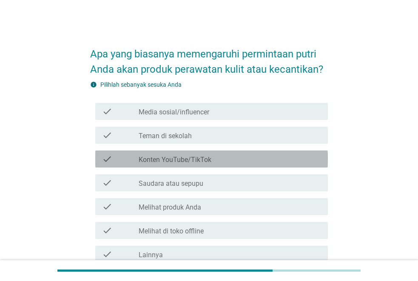
click at [150, 160] on label "Konten YouTube/TikTok" at bounding box center [175, 160] width 73 height 8
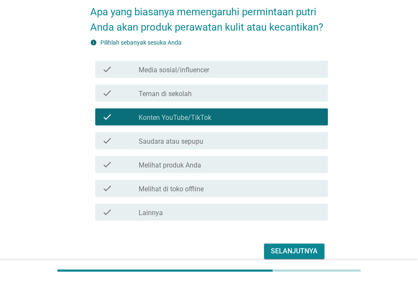
scroll to position [42, 0]
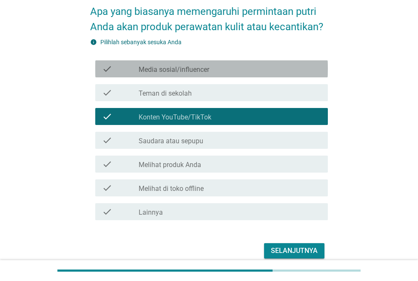
click at [216, 69] on div "check_box_outline_blank Media sosial/influencer" at bounding box center [230, 69] width 182 height 10
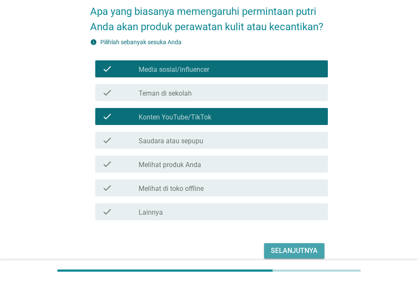
click at [272, 252] on div "Selanjutnya" at bounding box center [294, 251] width 47 height 10
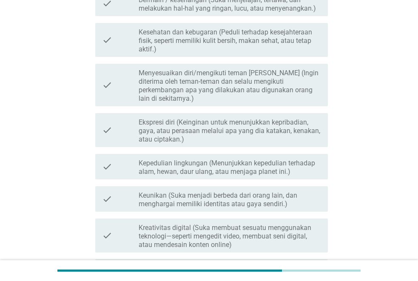
scroll to position [127, 0]
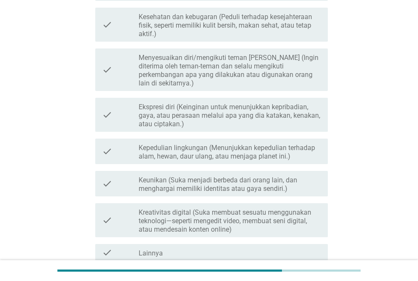
click at [254, 178] on label "Keunikan (Suka menjadi berbeda dari orang lain, dan menghargai memiliki identit…" at bounding box center [230, 184] width 182 height 17
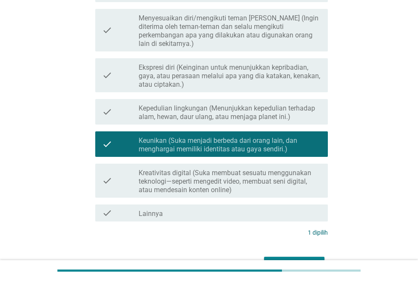
scroll to position [210, 0]
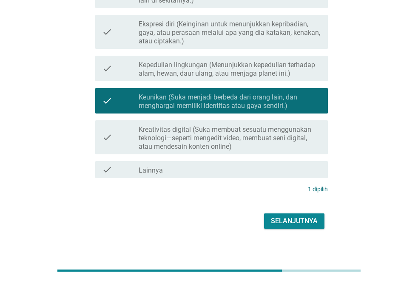
click at [280, 216] on div "Selanjutnya" at bounding box center [294, 221] width 47 height 10
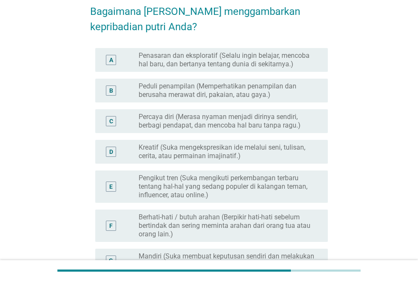
scroll to position [85, 0]
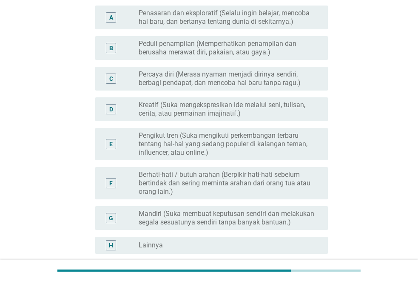
click at [287, 215] on label "Mandiri (Suka membuat keputusan sendiri dan melakukan segala sesuatunya sendiri…" at bounding box center [227, 218] width 176 height 17
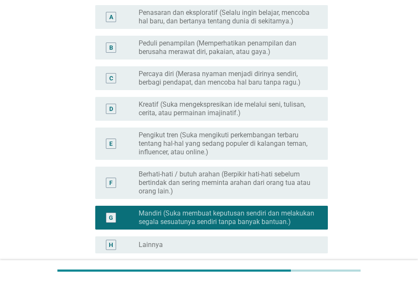
scroll to position [167, 0]
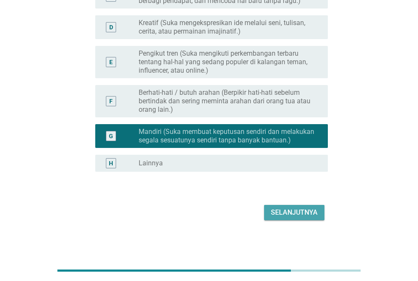
click at [316, 214] on div "Selanjutnya" at bounding box center [294, 212] width 47 height 10
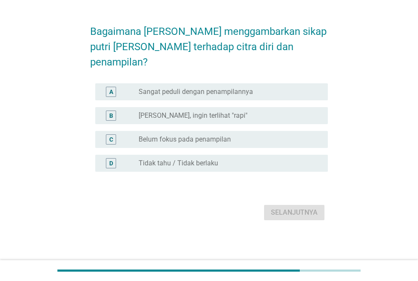
scroll to position [0, 0]
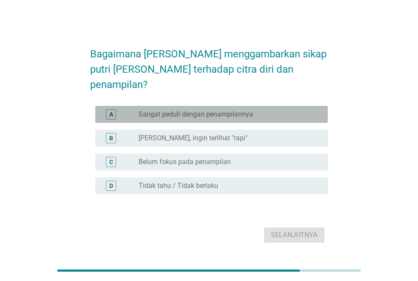
click at [171, 110] on label "Sangat peduli dengan penampilannya" at bounding box center [196, 114] width 114 height 8
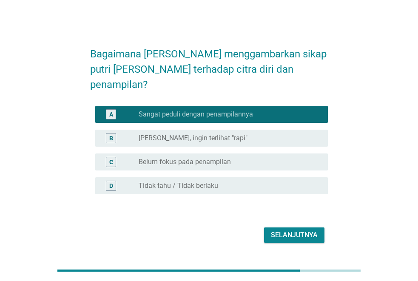
click at [290, 230] on div "Selanjutnya" at bounding box center [294, 235] width 47 height 10
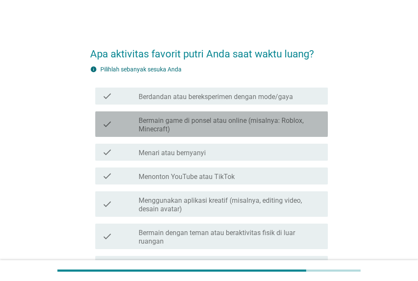
click at [221, 127] on label "Bermain game di ponsel atau online (misalnya: Roblox, Minecraft)" at bounding box center [230, 124] width 182 height 17
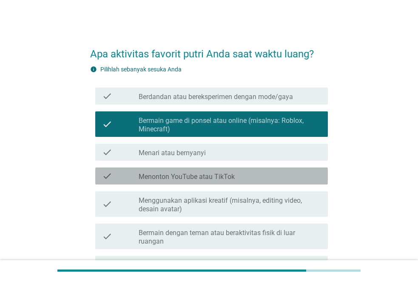
click at [221, 173] on label "Menonton YouTube atau TikTok" at bounding box center [187, 177] width 96 height 8
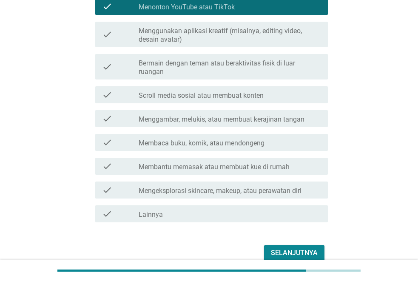
scroll to position [170, 0]
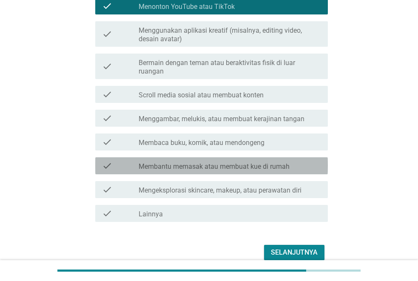
click at [275, 167] on label "Membantu memasak atau membuat kue di rumah" at bounding box center [214, 166] width 151 height 8
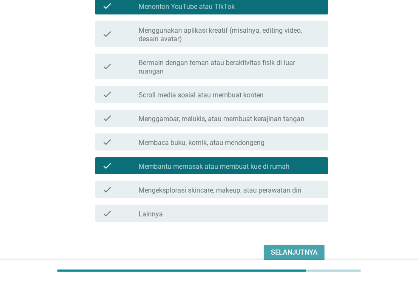
click at [286, 255] on div "Selanjutnya" at bounding box center [294, 252] width 47 height 10
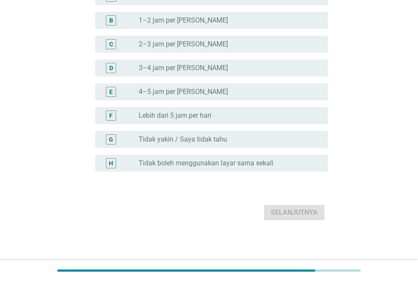
scroll to position [0, 0]
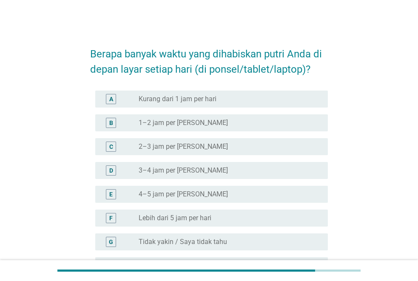
click at [237, 214] on div "radio_button_unchecked Lebih dari 5 jam per hari" at bounding box center [227, 218] width 176 height 8
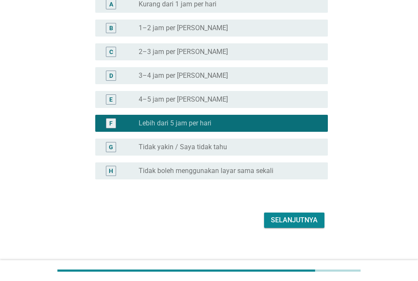
scroll to position [102, 0]
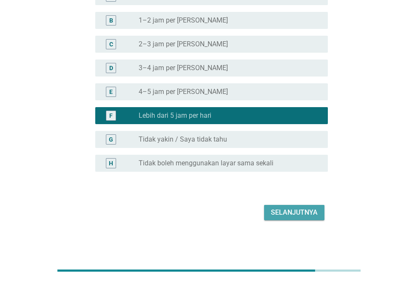
click at [278, 212] on div "Selanjutnya" at bounding box center [294, 212] width 47 height 10
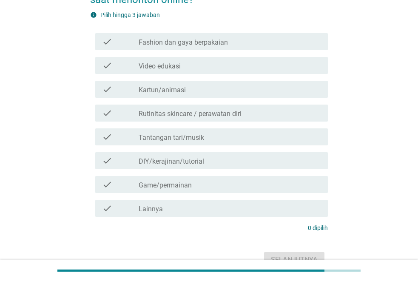
scroll to position [85, 0]
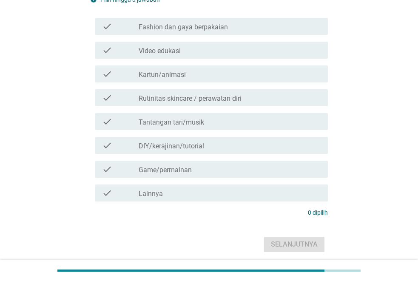
click at [247, 168] on div "check_box_outline_blank Game/permainan" at bounding box center [230, 169] width 182 height 10
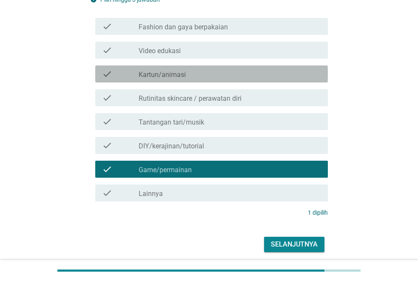
click at [241, 77] on div "check_box_outline_blank Kartun/animasi" at bounding box center [230, 74] width 182 height 10
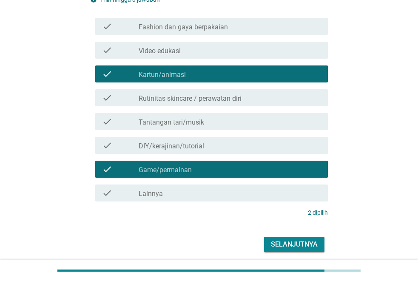
click at [240, 27] on div "check_box_outline_blank Fashion dan gaya berpakaian" at bounding box center [230, 26] width 182 height 10
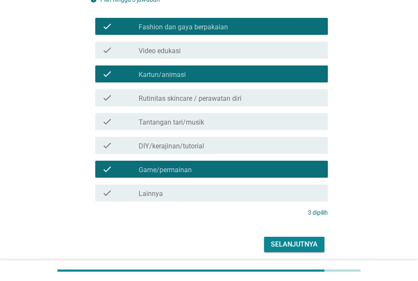
click at [283, 247] on div "Selanjutnya" at bounding box center [294, 244] width 47 height 10
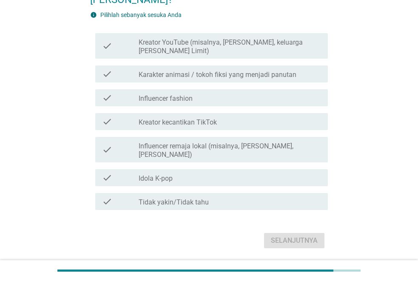
scroll to position [0, 0]
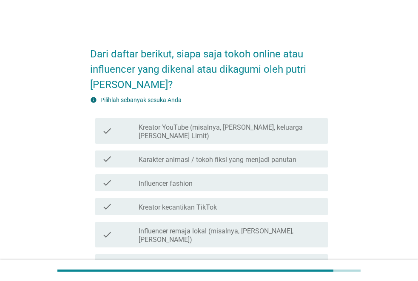
click at [233, 186] on div "check_box_outline_blank Influencer fashion" at bounding box center [230, 183] width 182 height 10
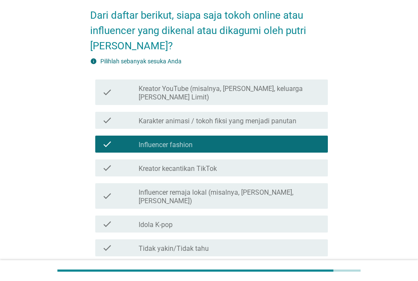
scroll to position [85, 0]
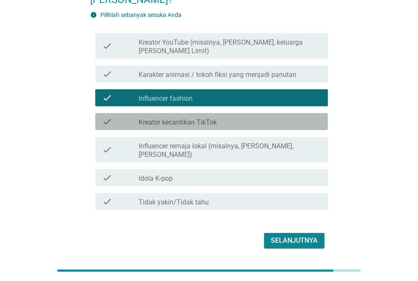
click at [228, 126] on div "check_box_outline_blank Kreator kecantikan TikTok" at bounding box center [230, 121] width 182 height 10
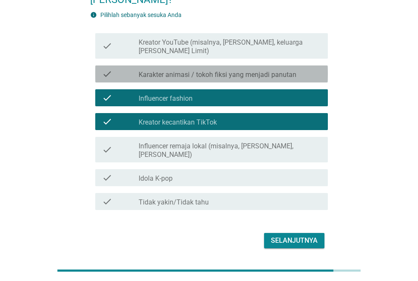
click at [229, 76] on label "Karakter animasi / tokoh fiksi yang menjadi panutan" at bounding box center [218, 75] width 158 height 8
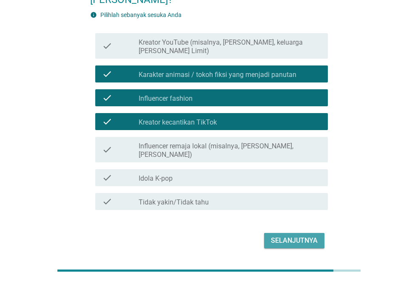
click at [276, 235] on div "Selanjutnya" at bounding box center [294, 240] width 47 height 10
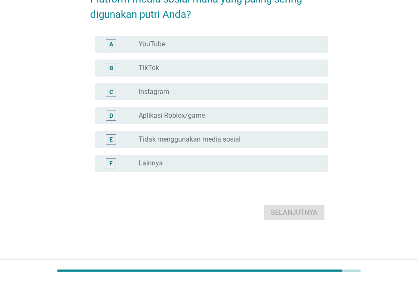
scroll to position [0, 0]
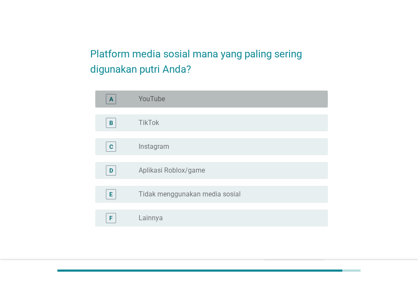
click at [238, 102] on div "radio_button_unchecked YouTube" at bounding box center [227, 99] width 176 height 8
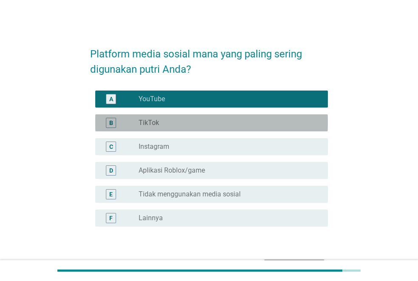
click at [239, 116] on div "B radio_button_unchecked TikTok" at bounding box center [211, 122] width 232 height 17
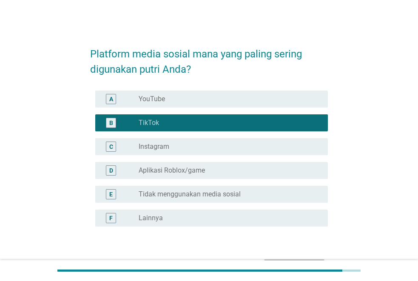
click at [243, 146] on div "radio_button_unchecked Instagram" at bounding box center [227, 146] width 176 height 8
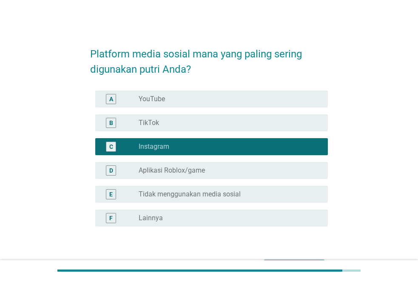
click at [241, 129] on div "B radio_button_unchecked TikTok" at bounding box center [211, 122] width 232 height 17
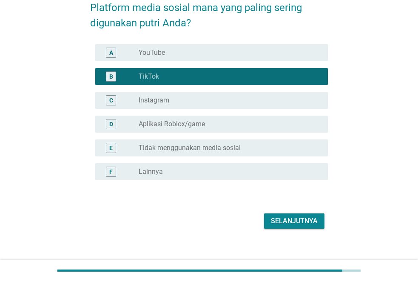
scroll to position [55, 0]
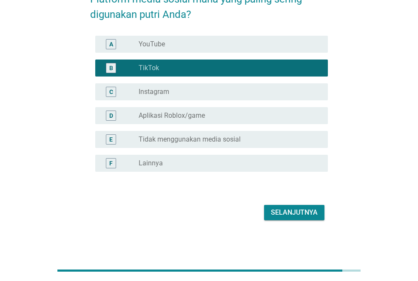
click at [295, 212] on div "Selanjutnya" at bounding box center [294, 212] width 47 height 10
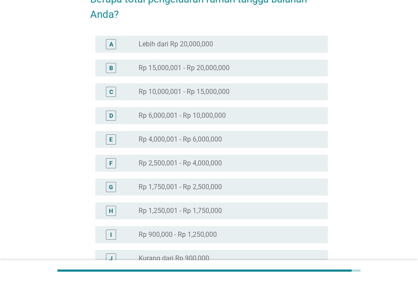
scroll to position [0, 0]
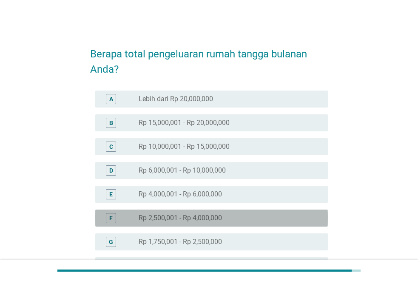
click at [254, 215] on div "radio_button_unchecked Rp 2,500,001 - Rp 4,000,000" at bounding box center [227, 218] width 176 height 8
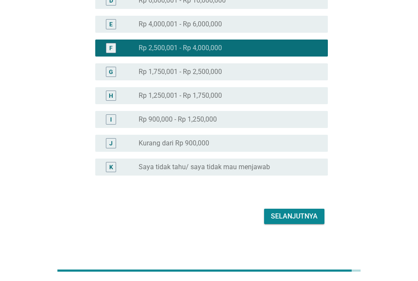
scroll to position [174, 0]
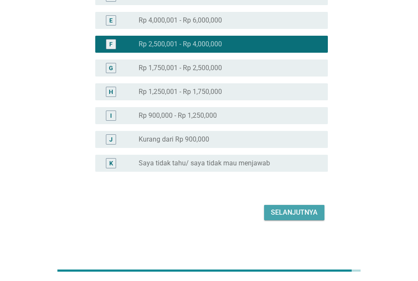
click at [281, 212] on div "Selanjutnya" at bounding box center [294, 212] width 47 height 10
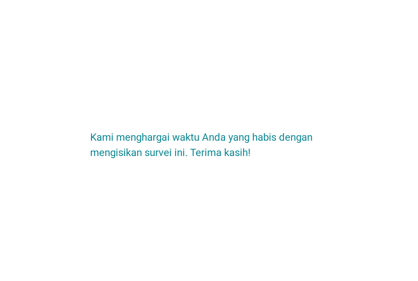
scroll to position [0, 0]
